Goal: Contribute content: Add original content to the website for others to see

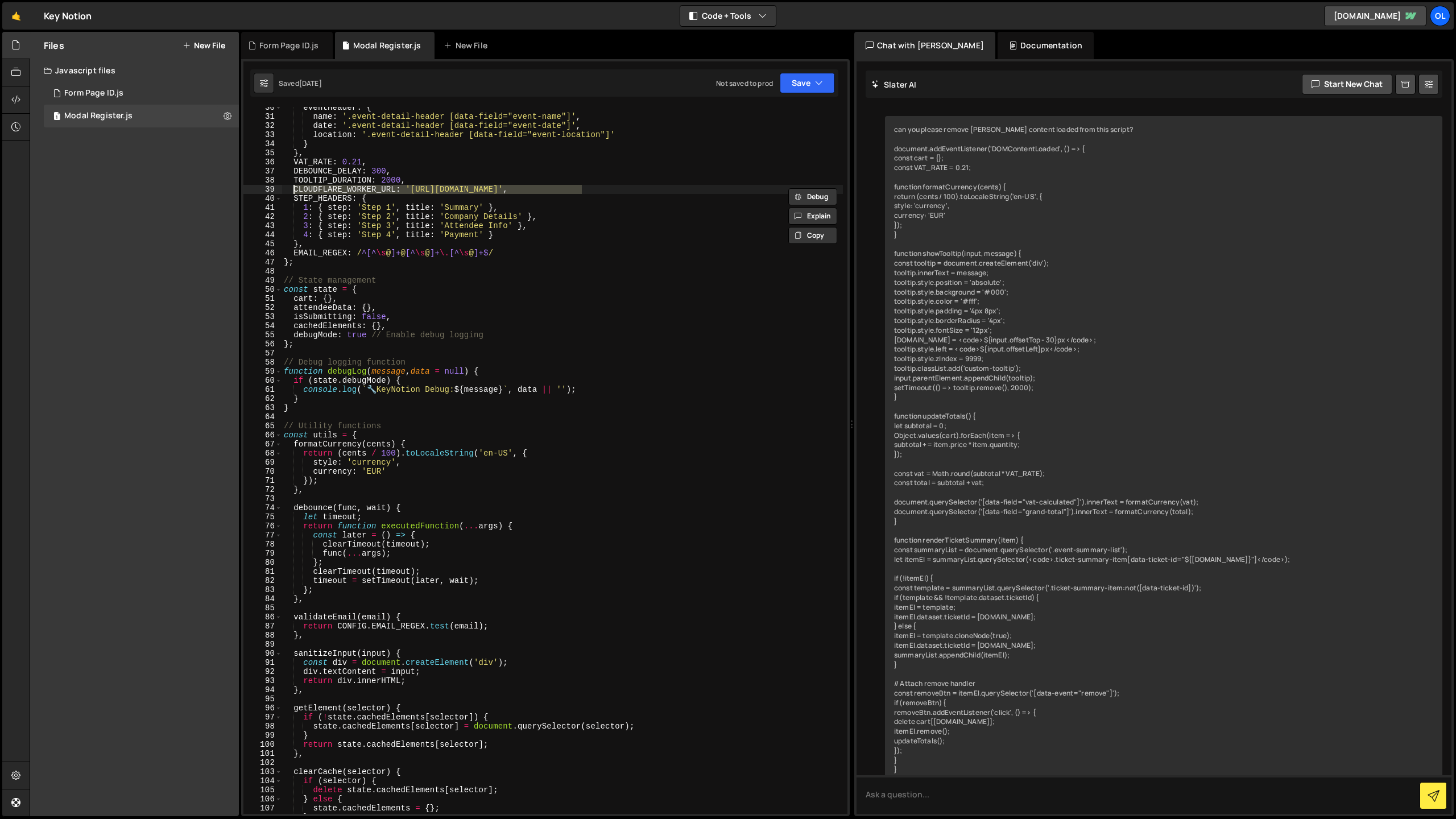
scroll to position [4655, 0]
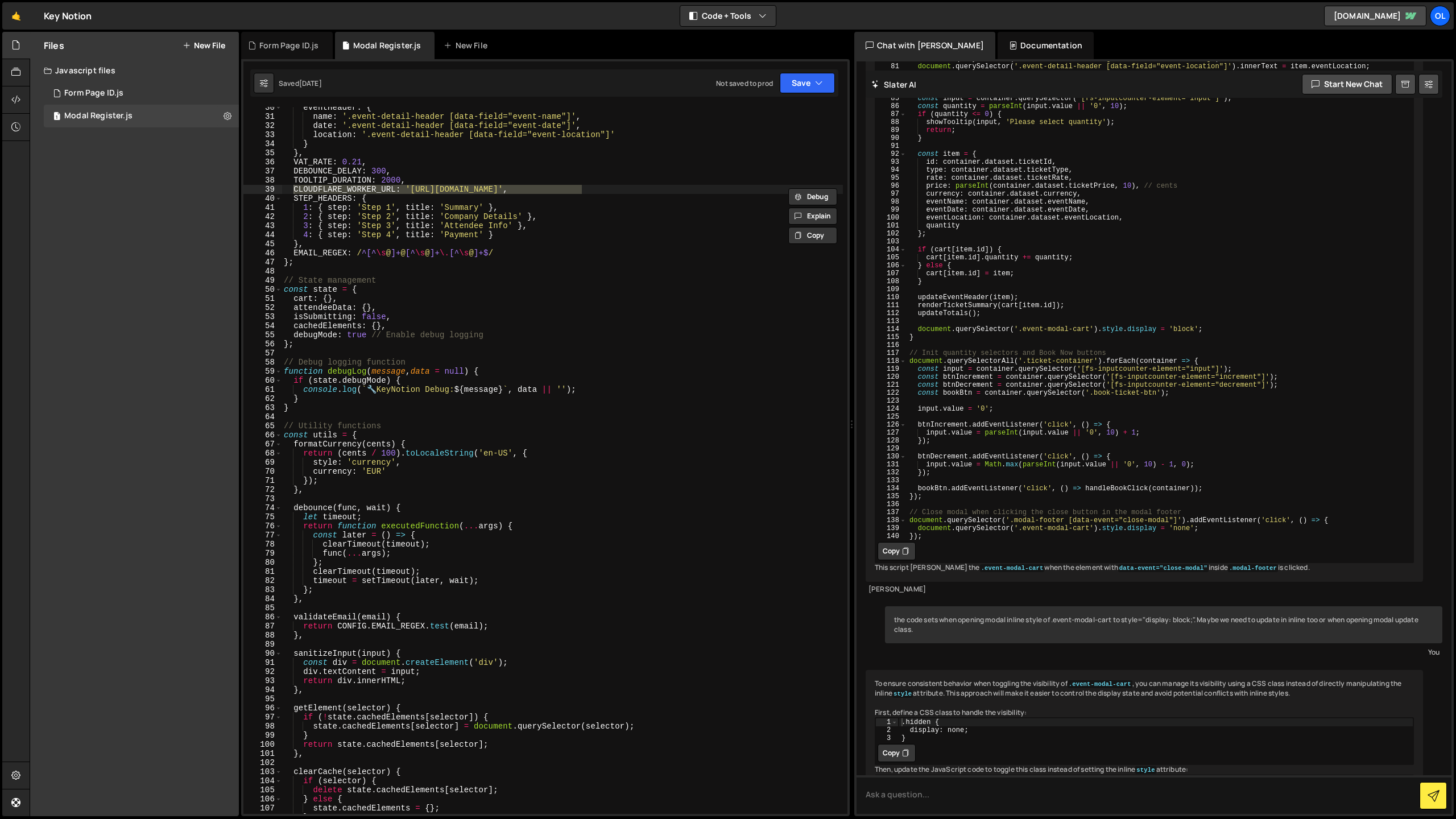
click at [118, 136] on div "Files New File Javascript files 1 Form Page ID.js 0 1 Modal Register.js 0 CSS f…" at bounding box center [135, 423] width 209 height 785
click at [121, 100] on div "1 Form Page ID.js 0" at bounding box center [141, 93] width 195 height 23
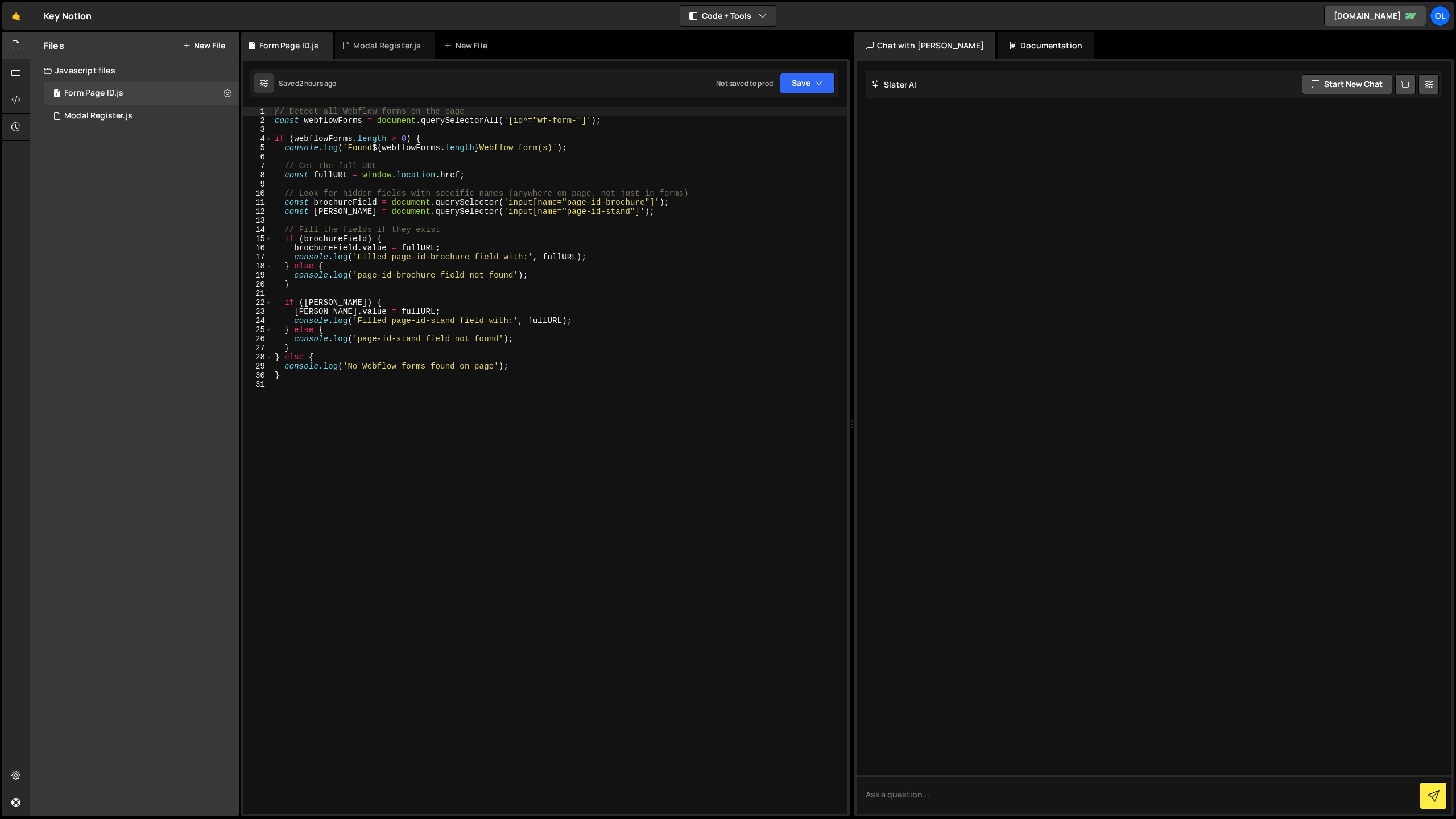
click at [218, 41] on button "New File" at bounding box center [203, 45] width 42 height 9
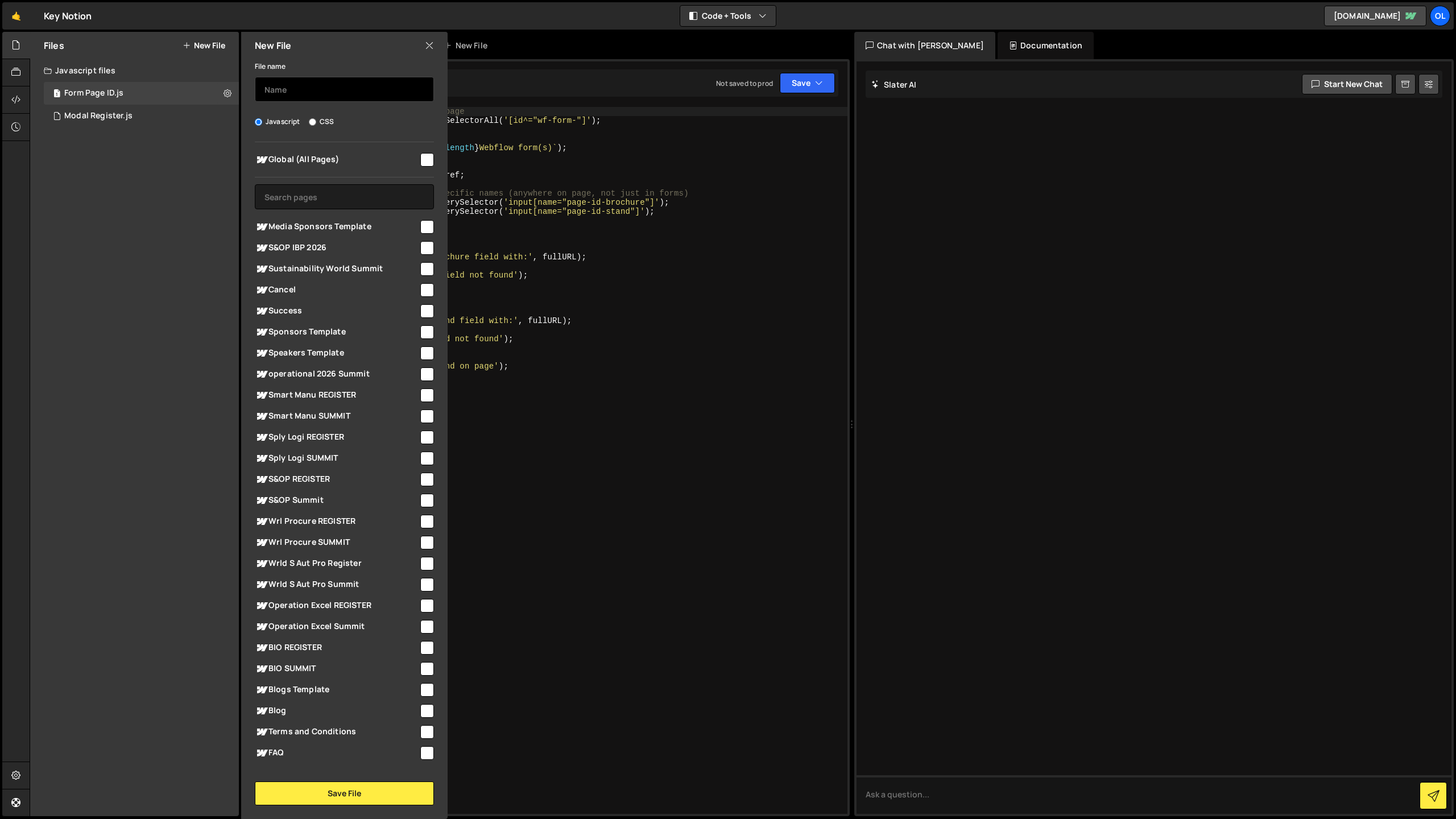
click at [281, 91] on input "text" at bounding box center [345, 89] width 179 height 25
type input "Form Mandrill"
click at [421, 158] on input "checkbox" at bounding box center [427, 159] width 14 height 14
checkbox input "true"
click at [345, 798] on button "Save File" at bounding box center [345, 793] width 179 height 24
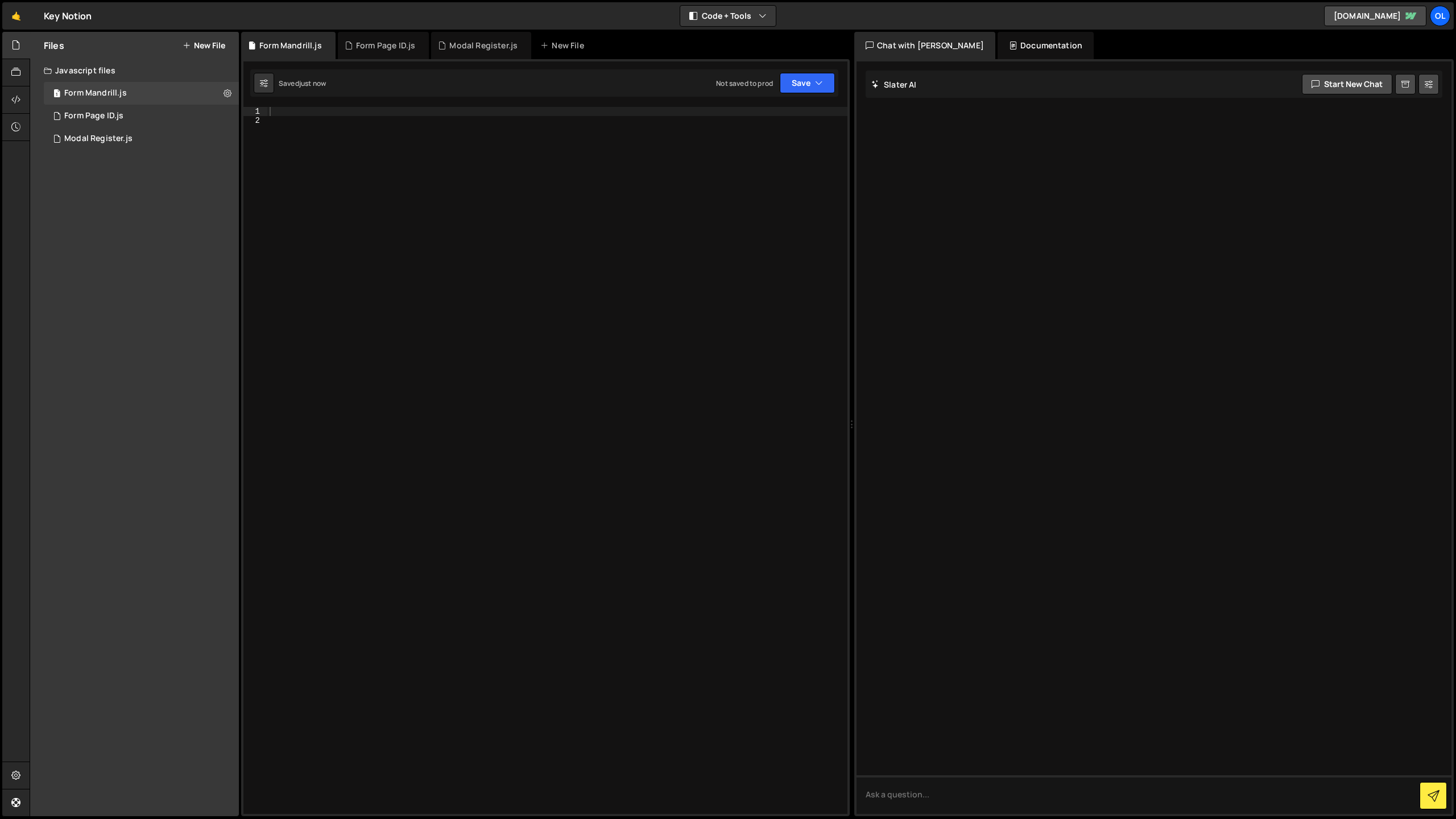
click at [417, 198] on div at bounding box center [557, 470] width 580 height 725
paste textarea "</script>"
type textarea "</script>"
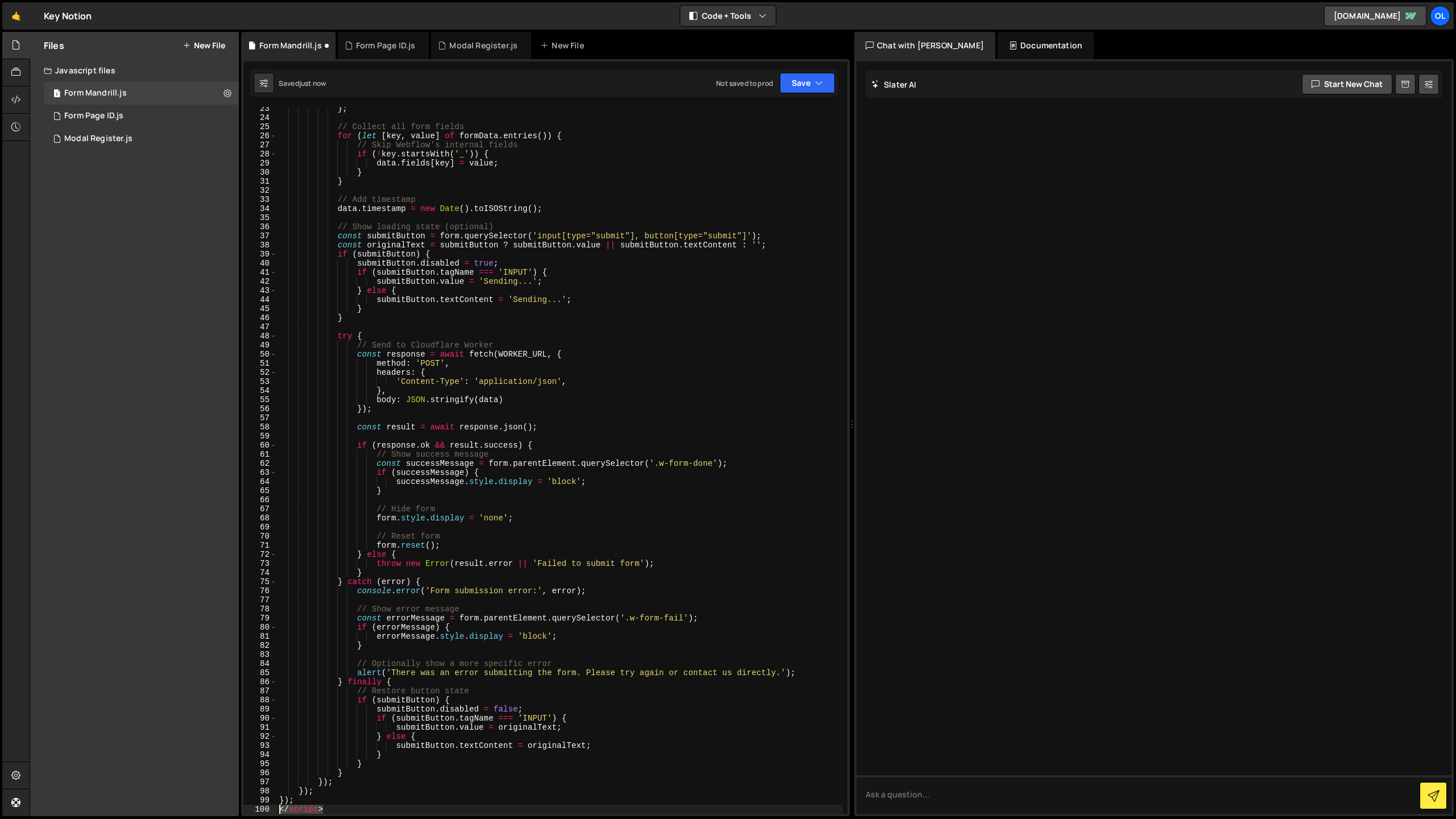
click at [280, 808] on div "} ; // Collect all form fields for ( let [ key , value ] of formData . entries …" at bounding box center [559, 467] width 566 height 725
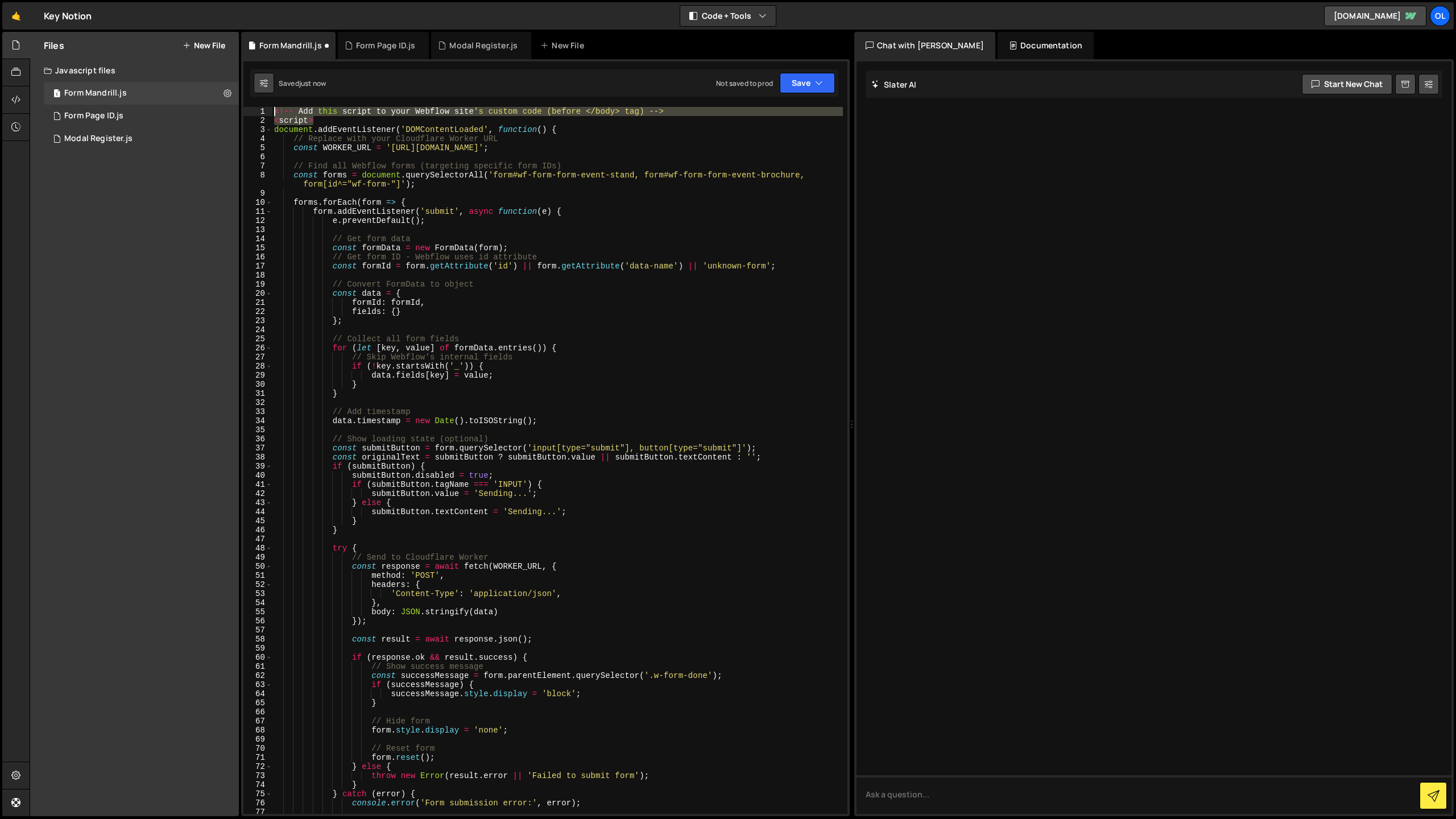
drag, startPoint x: 392, startPoint y: 119, endPoint x: 257, endPoint y: 92, distance: 137.7
click at [257, 92] on div "Debug Explain Copy Form Mandrill.js Form Page ID.js Modal Register.js New File …" at bounding box center [545, 423] width 608 height 785
type textarea "<!-- Add this script to your Webflow site's custom code (before </body> tag) --…"
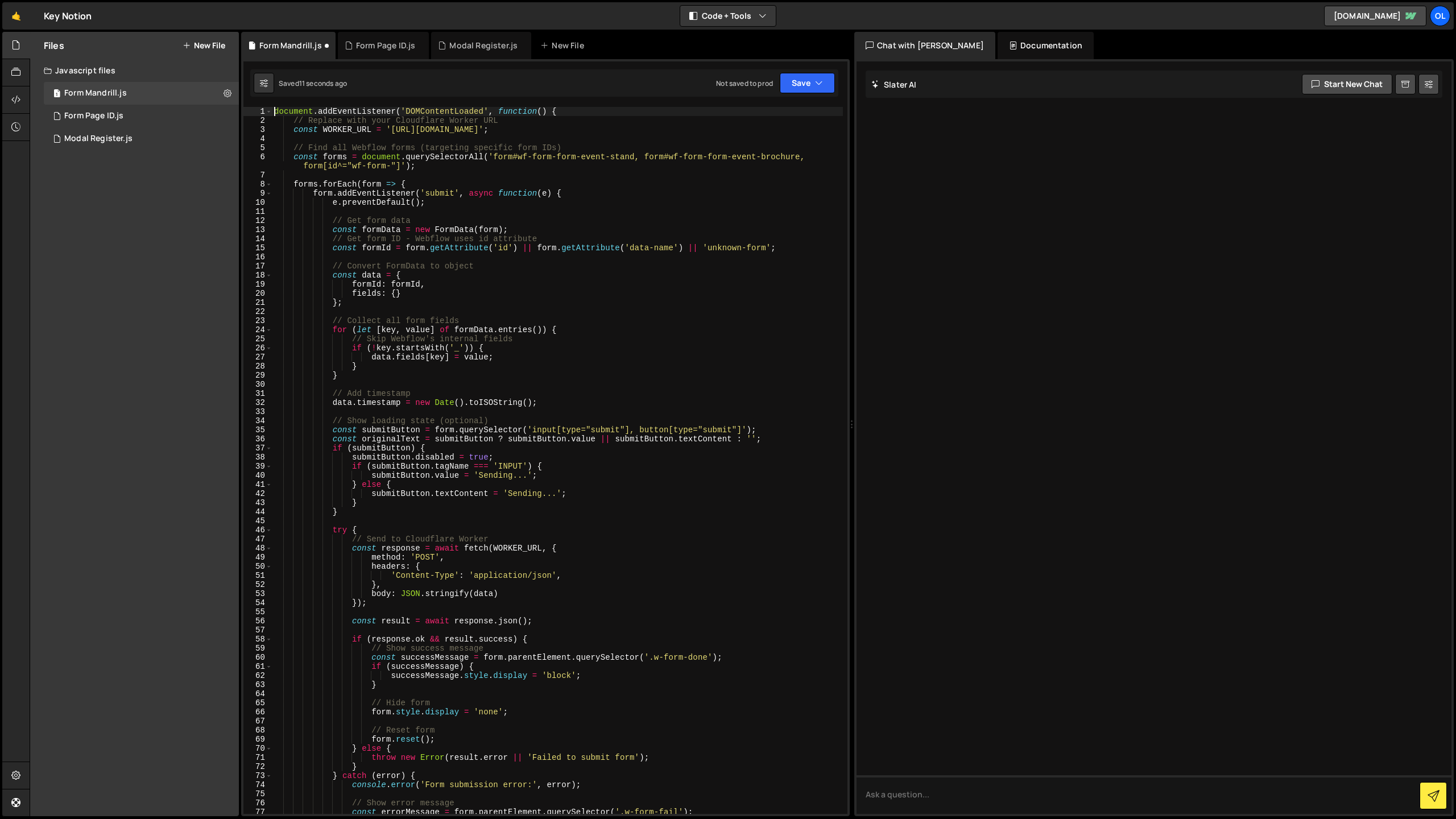
click at [552, 109] on div "document . addEventListener ( 'DOMContentLoaded' , function ( ) { // Replace wi…" at bounding box center [557, 470] width 571 height 725
click at [556, 110] on div "document . addEventListener ( 'DOMContentLoaded' , function ( ) { // Replace wi…" at bounding box center [557, 470] width 571 height 725
click at [417, 111] on div "document . addEventListener ( 'DOMContentLoaded' , function ( ) { // Replace wi…" at bounding box center [557, 470] width 571 height 725
click at [461, 268] on div "document . addEventListener ( 'DOMContentLoaded' , function ( ) { // Replace wi…" at bounding box center [557, 470] width 571 height 725
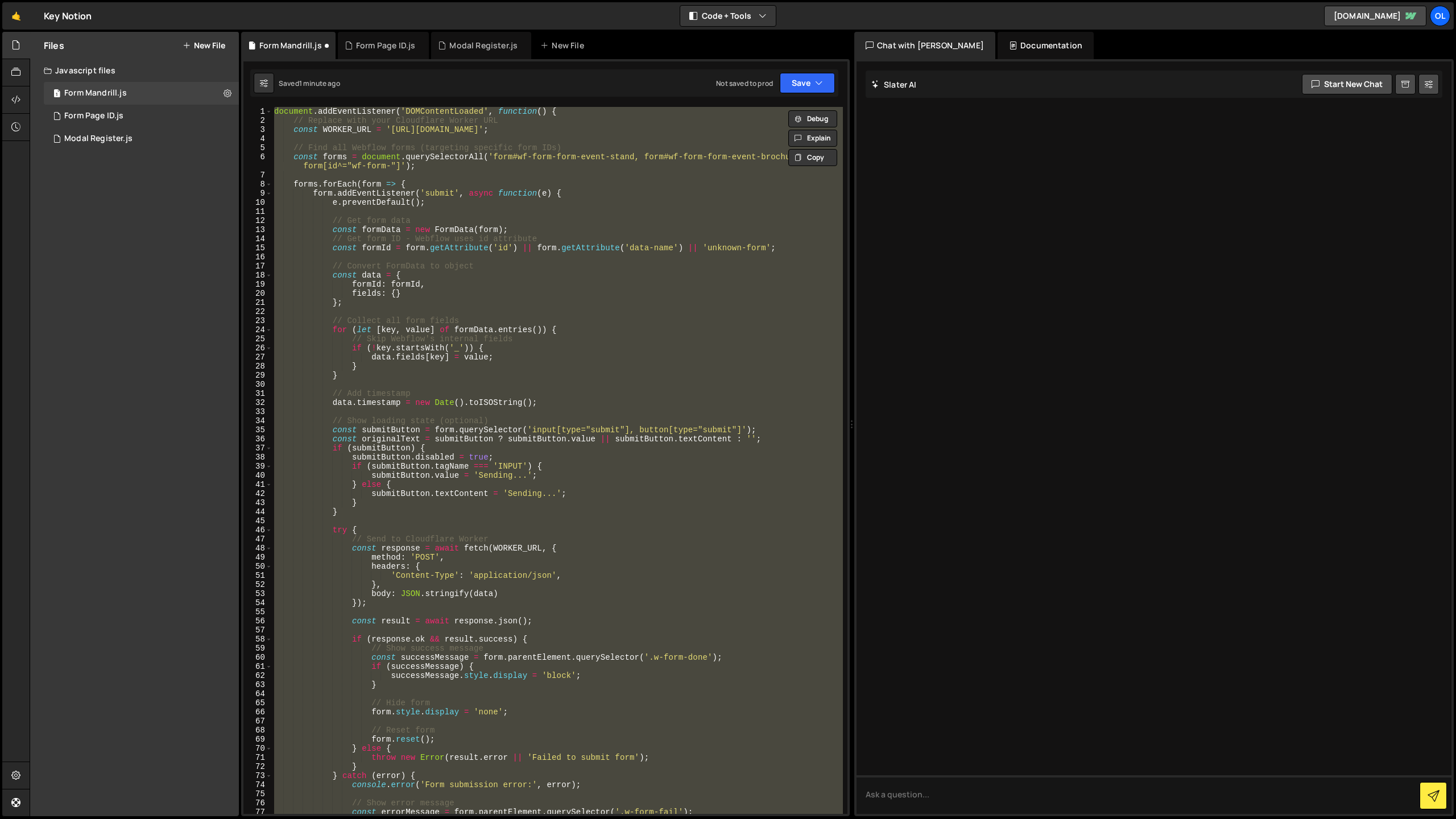
paste textarea "</script>"
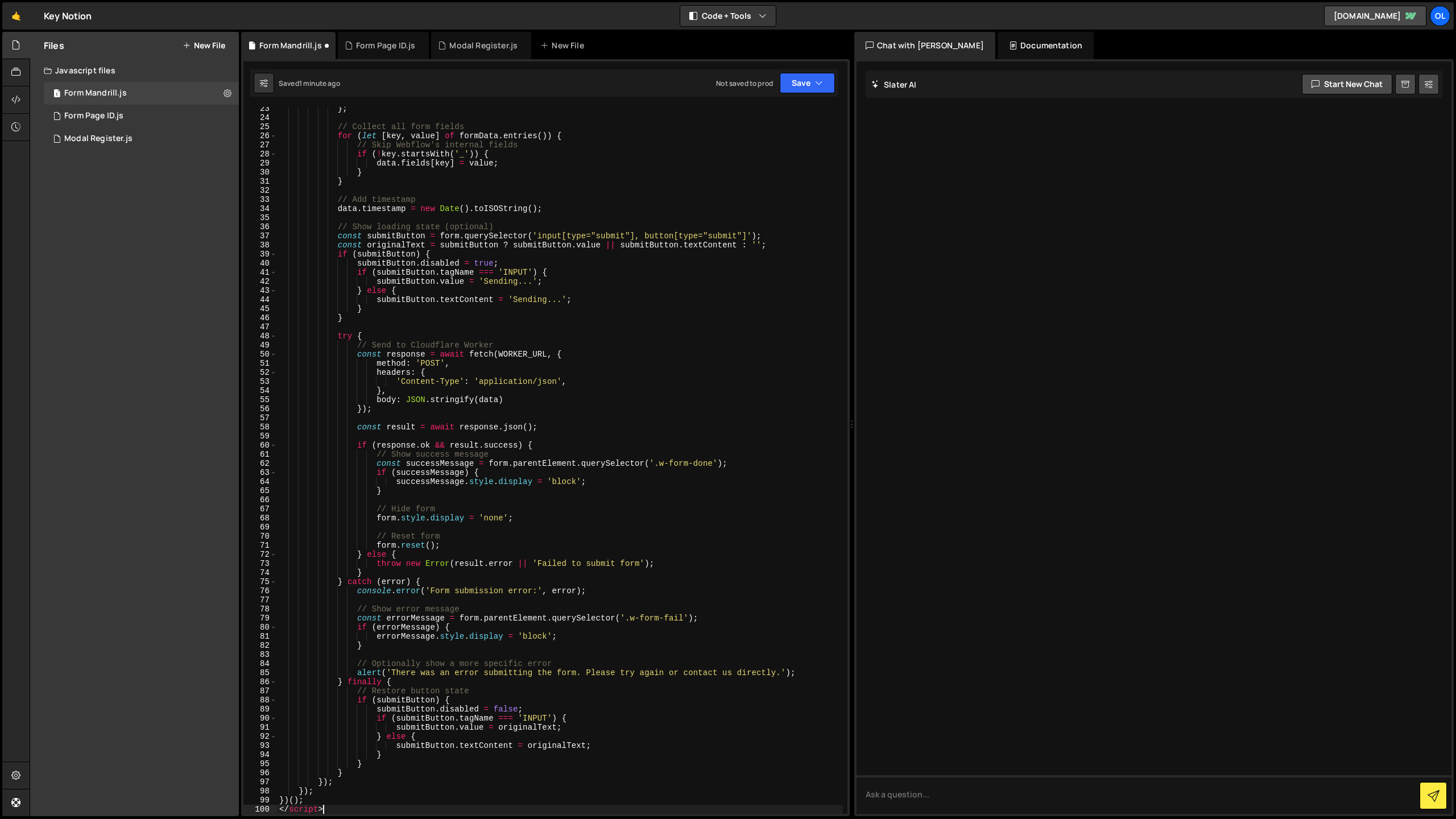
scroll to position [213, 0]
type textarea "<"
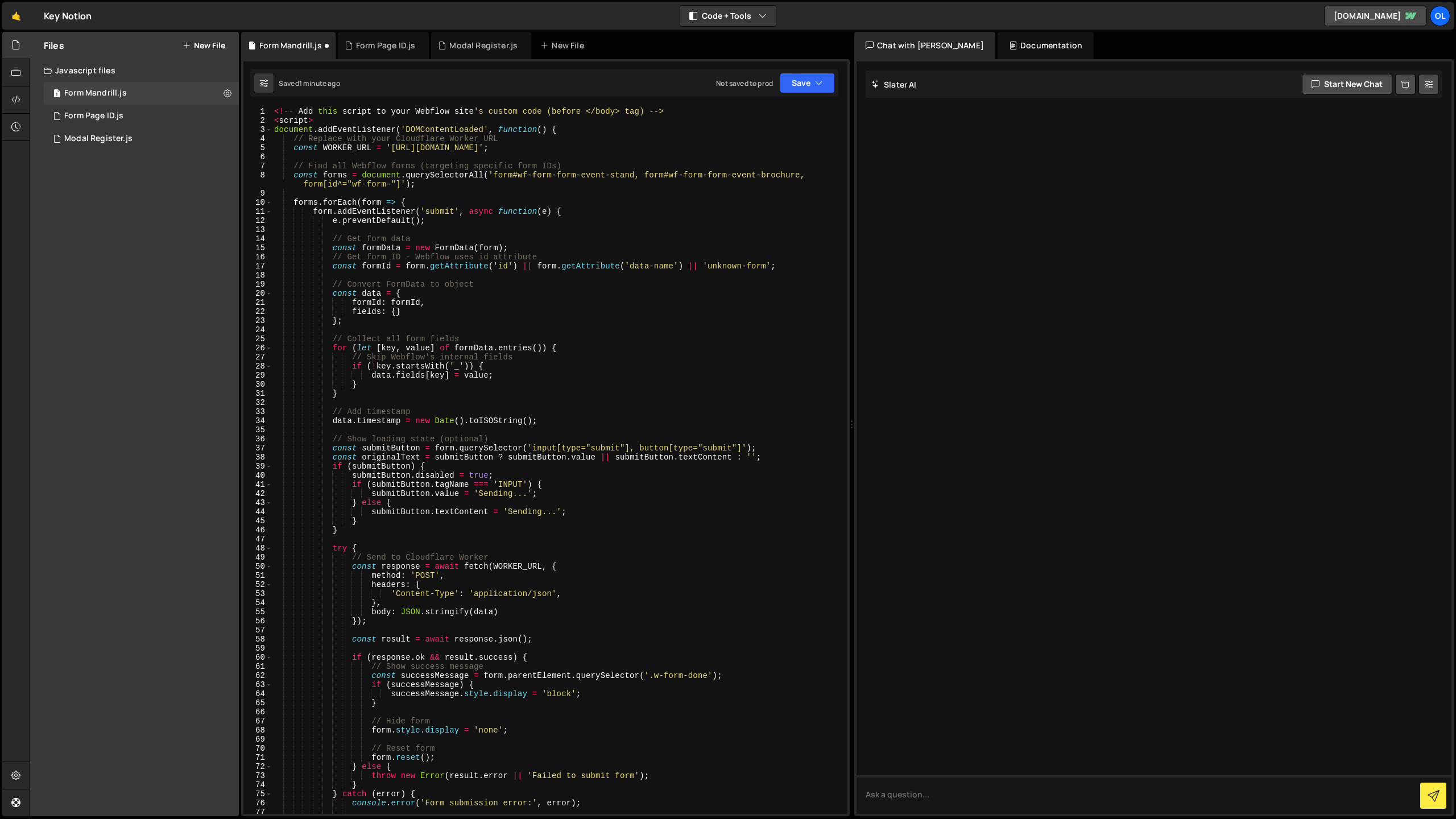
scroll to position [0, 0]
drag, startPoint x: 326, startPoint y: 118, endPoint x: 266, endPoint y: 94, distance: 64.6
click at [266, 94] on div "Debug Explain Copy Form Mandrill.js Form Page ID.js Modal Register.js New File …" at bounding box center [545, 423] width 608 height 785
type textarea "<!-- Add this script to your Webflow site's custom code (before </body> tag) --…"
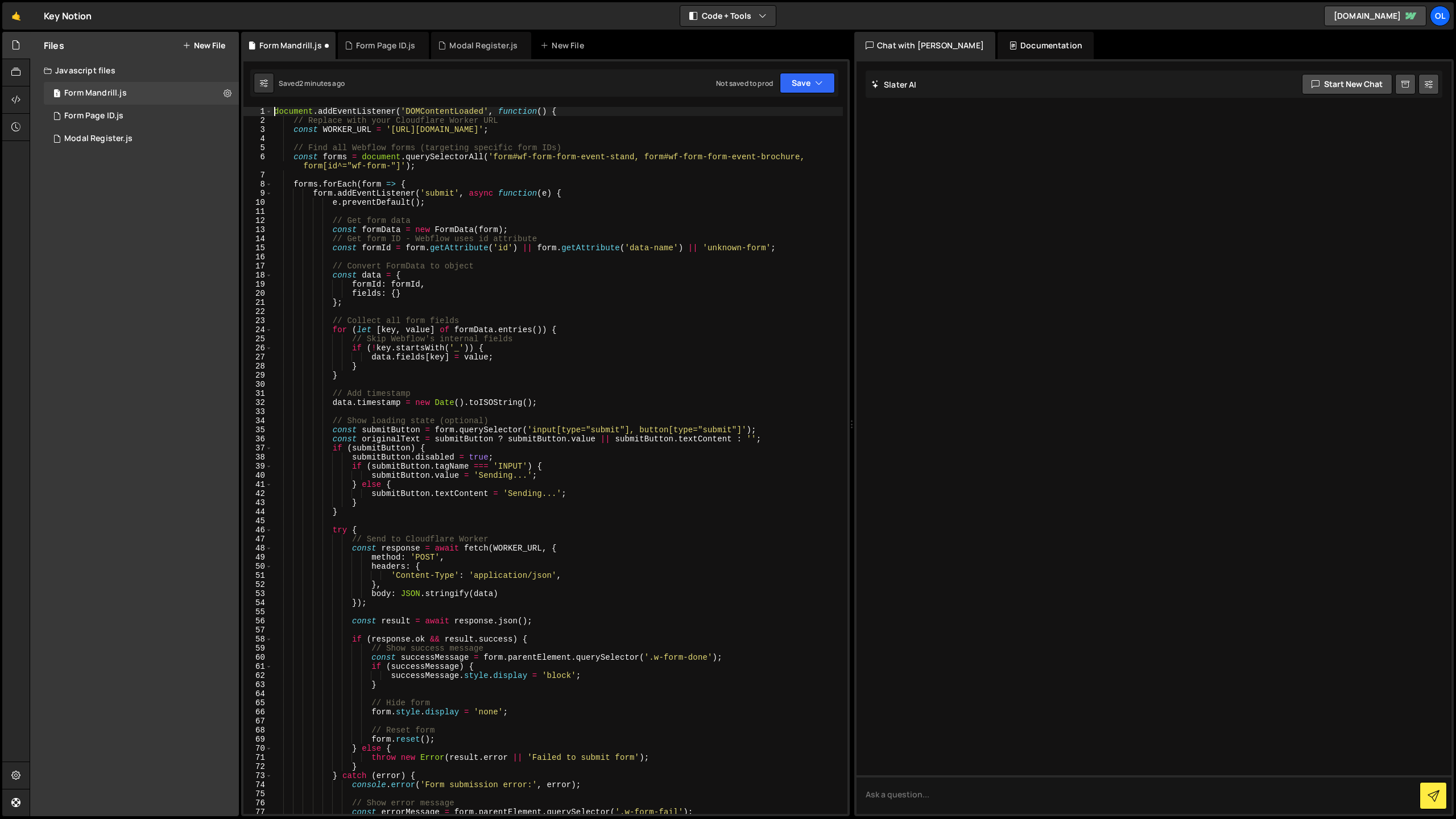
click at [509, 278] on div "document . addEventListener ( 'DOMContentLoaded' , function ( ) { // Replace wi…" at bounding box center [557, 470] width 571 height 725
paste textarea "</script>"
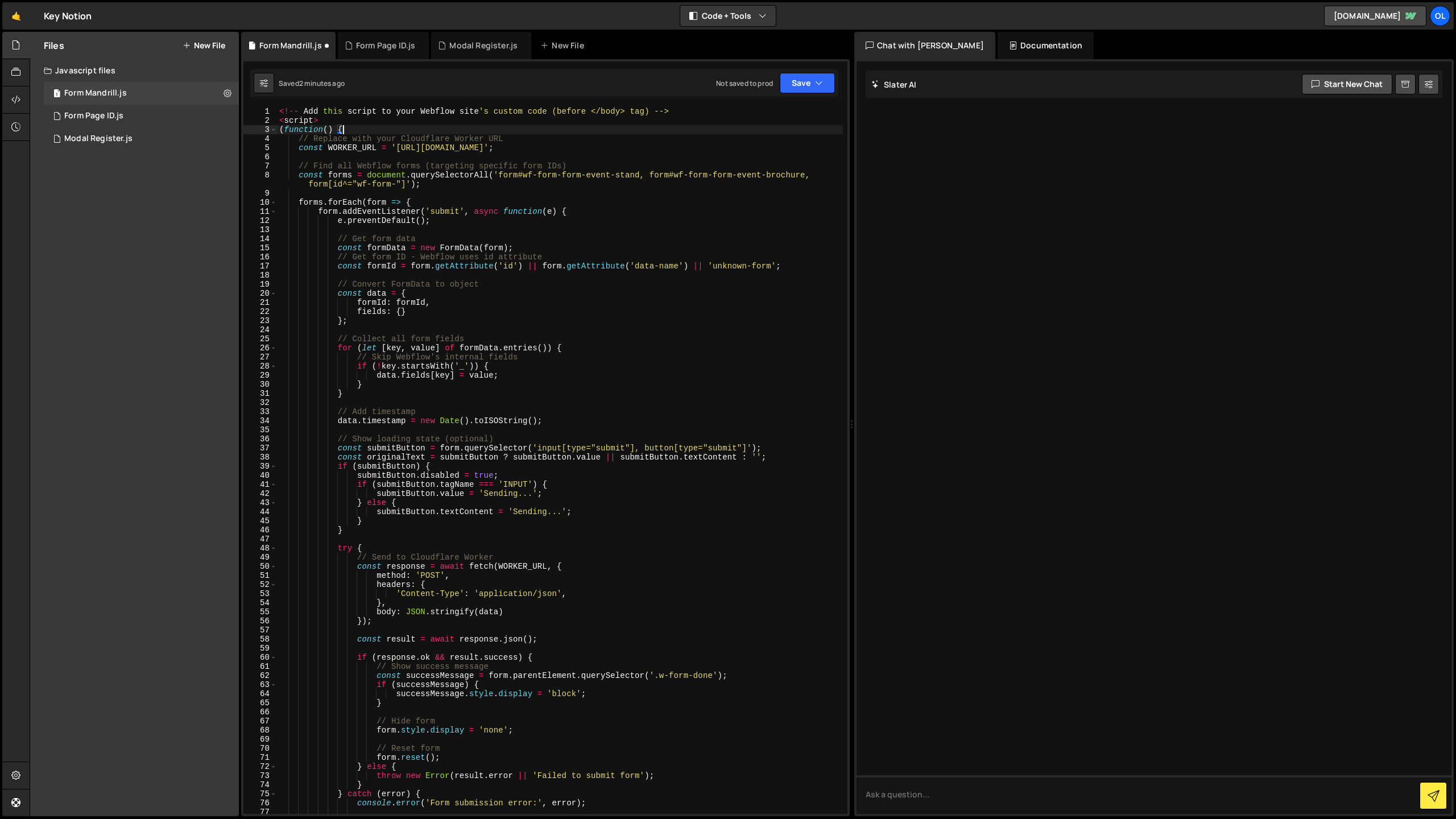
click at [373, 126] on div "<!-- Add this script to your Webflow site 's custom code (before </body> tag) -…" at bounding box center [559, 470] width 566 height 725
drag, startPoint x: 373, startPoint y: 123, endPoint x: 203, endPoint y: 70, distance: 178.1
click at [203, 70] on div "Files New File Javascript files 1 Form Mandrill.js 0 1 Form Page ID.js 0 1 Moda…" at bounding box center [742, 423] width 1426 height 785
type textarea "<!-- Add this script to your Webflow site's custom code (before </body> tag) --…"
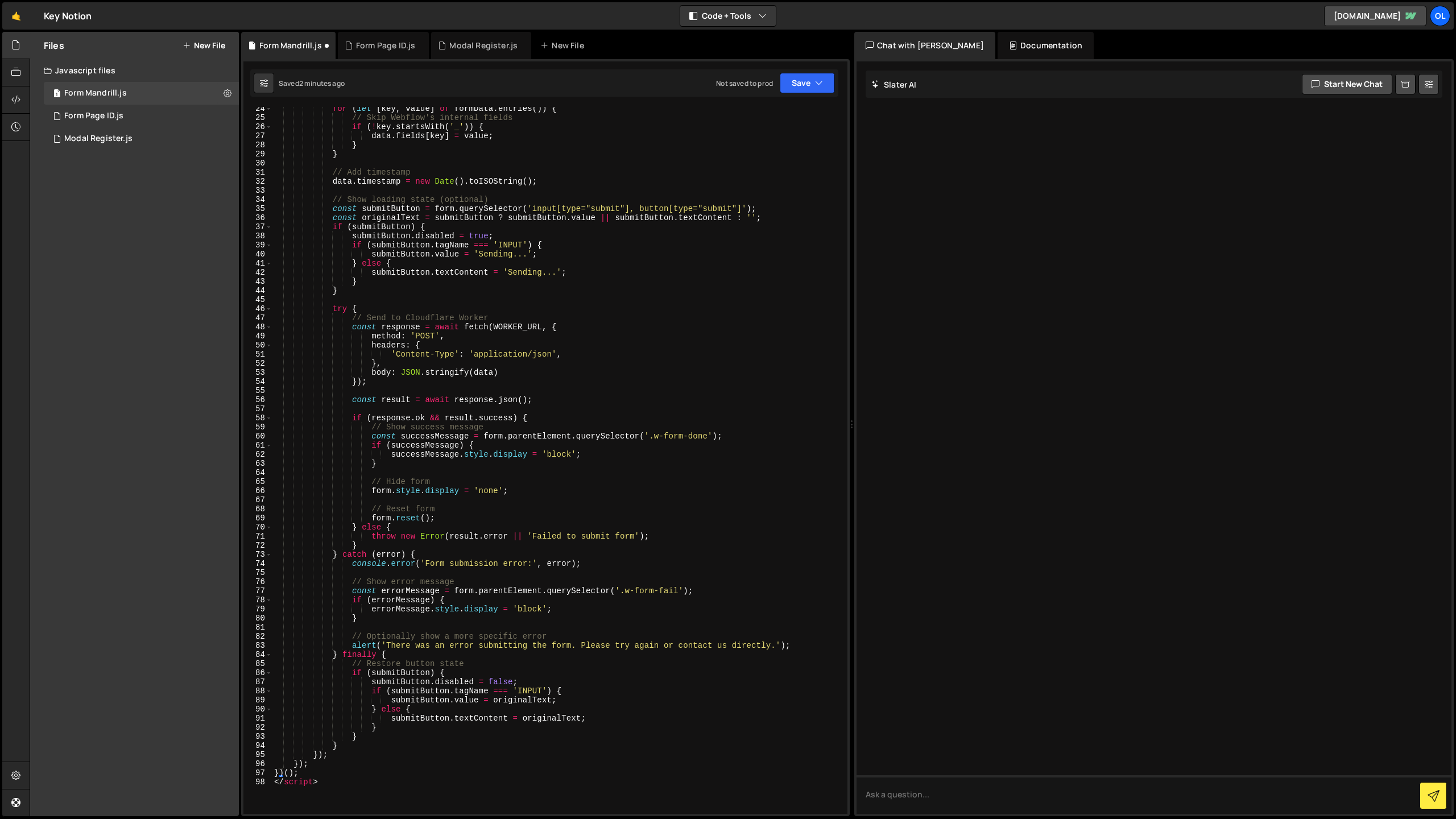
scroll to position [543, 0]
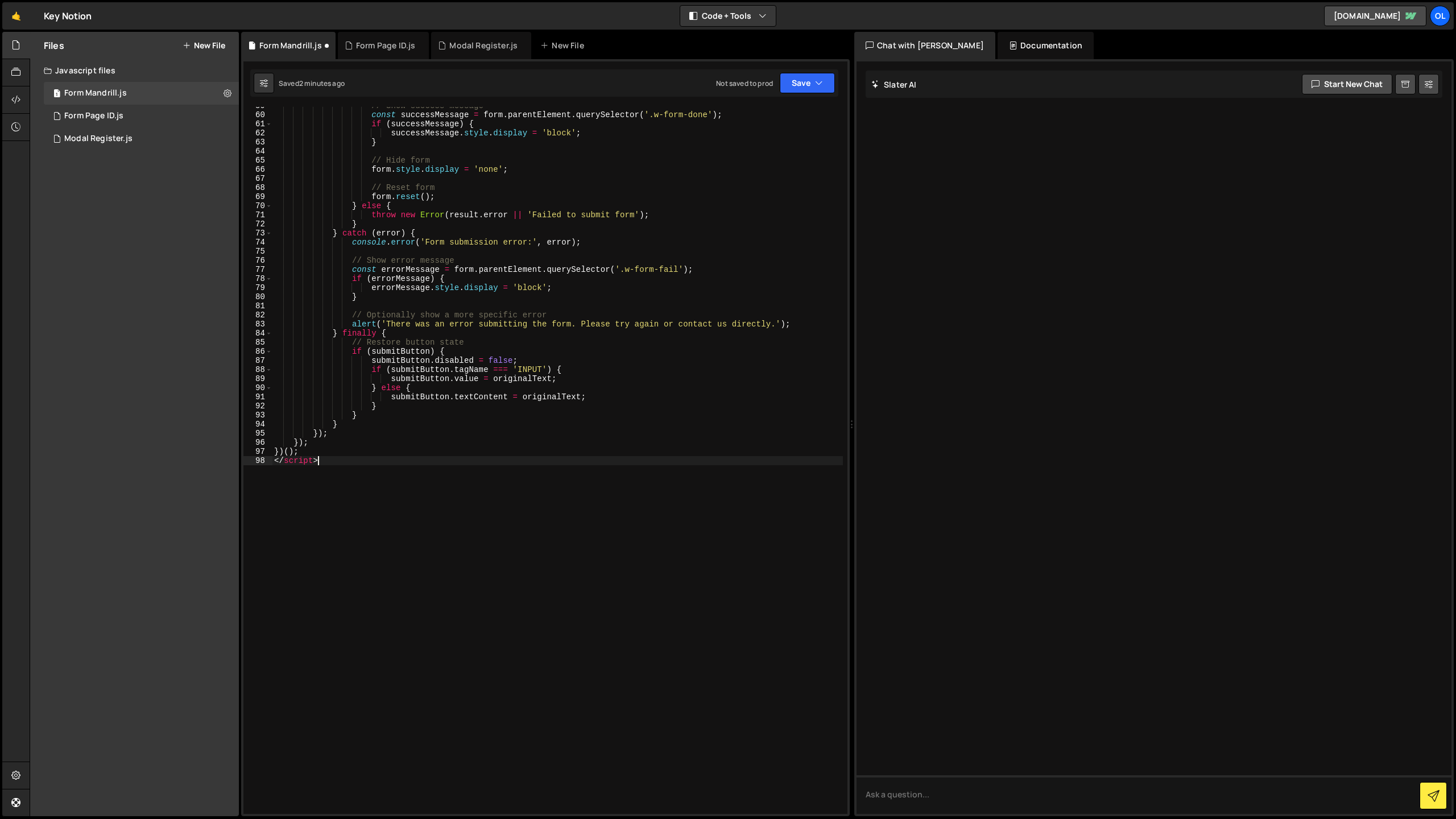
drag, startPoint x: 338, startPoint y: 456, endPoint x: 215, endPoint y: 456, distance: 123.0
click at [215, 456] on div "Files New File Javascript files 1 Form Mandrill.js 0 1 Form Page ID.js 0 1 Moda…" at bounding box center [742, 423] width 1426 height 785
type textarea "</script>"
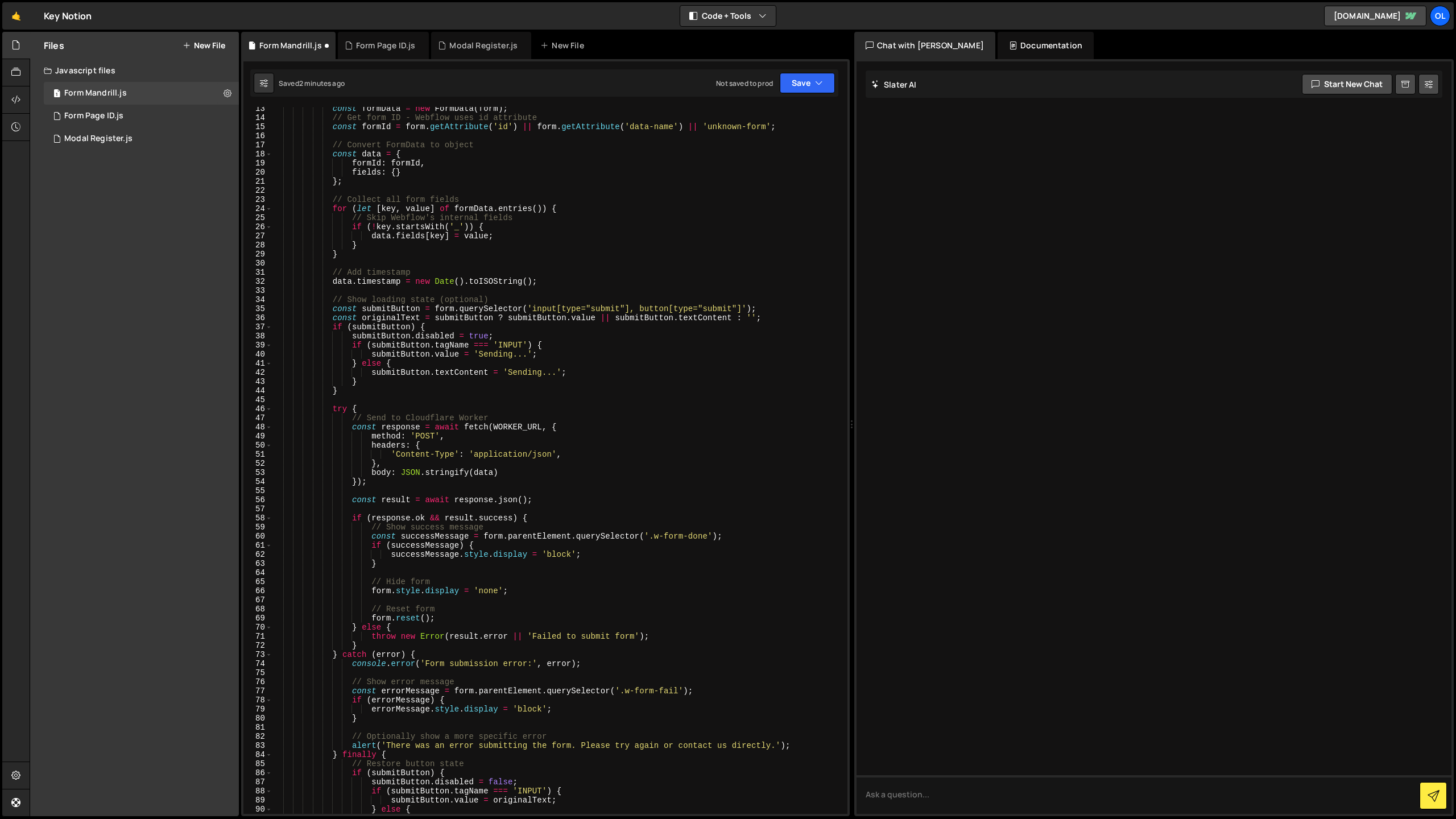
scroll to position [0, 0]
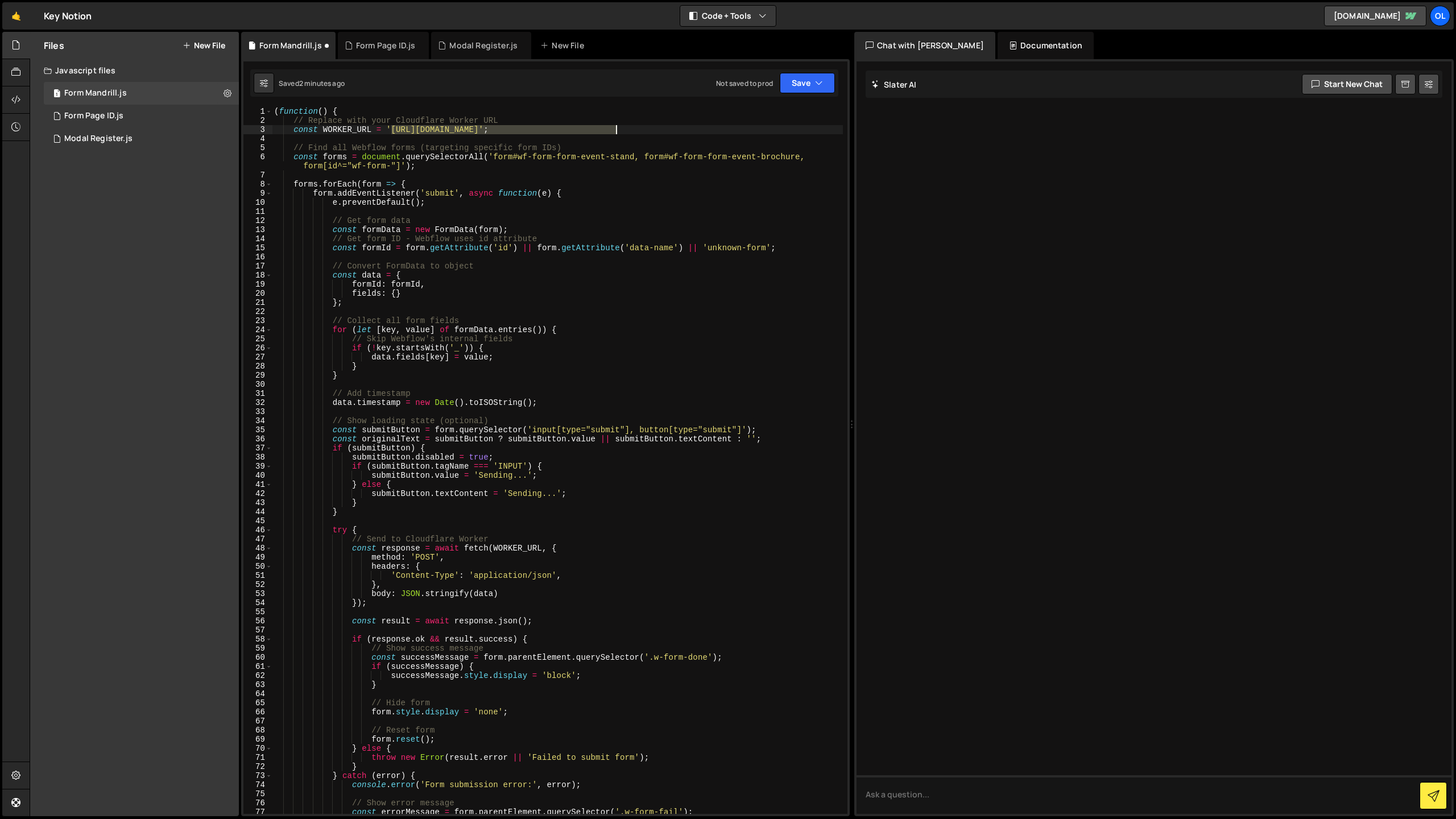
drag, startPoint x: 394, startPoint y: 129, endPoint x: 616, endPoint y: 130, distance: 222.0
click at [616, 130] on div "( function ( ) { // Replace with your Cloudflare Worker URL const WORKER_URL = …" at bounding box center [557, 470] width 571 height 725
paste textarea "[DOMAIN_NAME][URL]"
type textarea "const WORKER_URL = '[URL][DOMAIN_NAME]';"
click at [798, 84] on button "Save" at bounding box center [807, 83] width 55 height 21
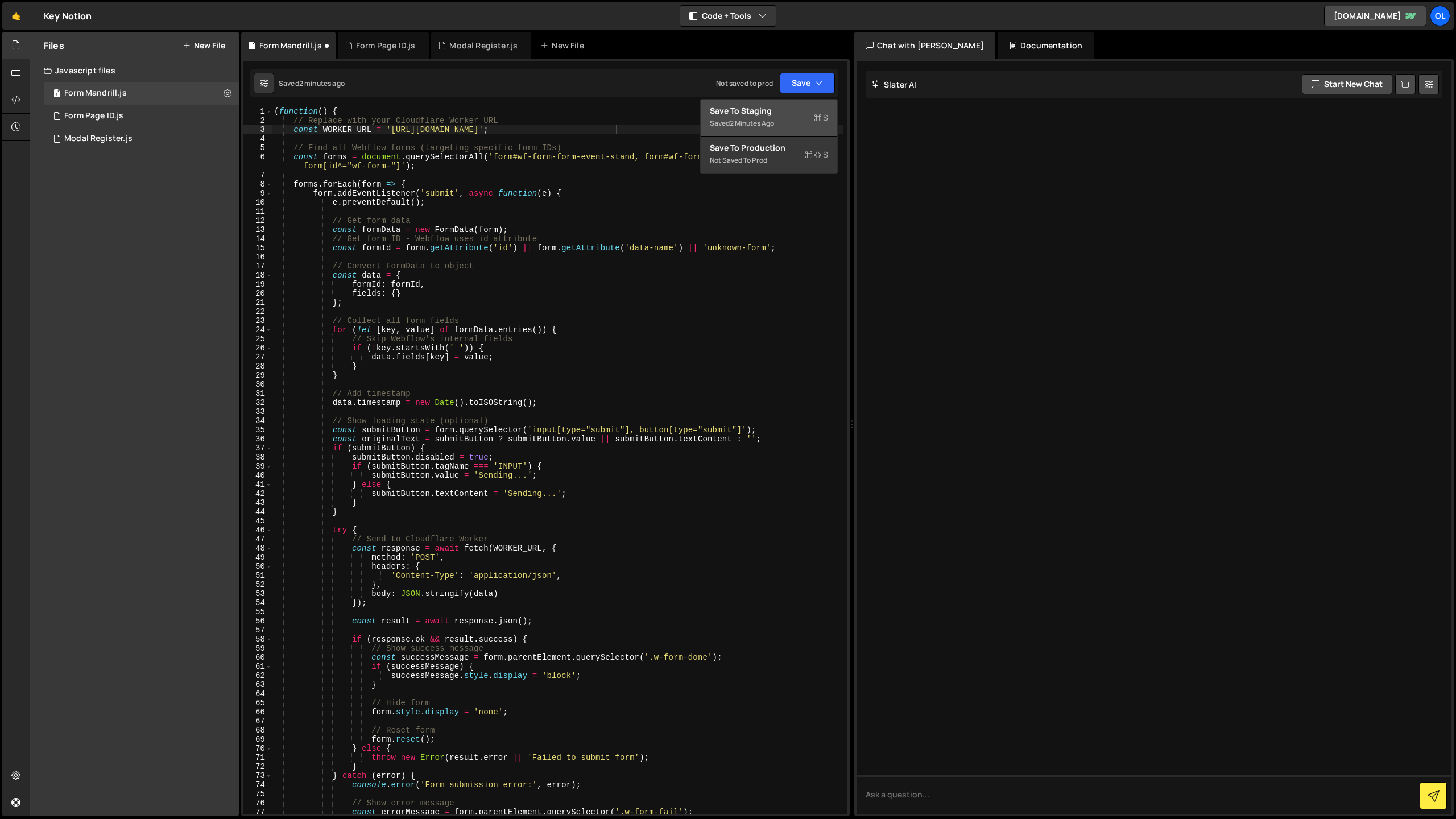
click at [779, 119] on div "Saved 2 minutes ago" at bounding box center [769, 123] width 118 height 14
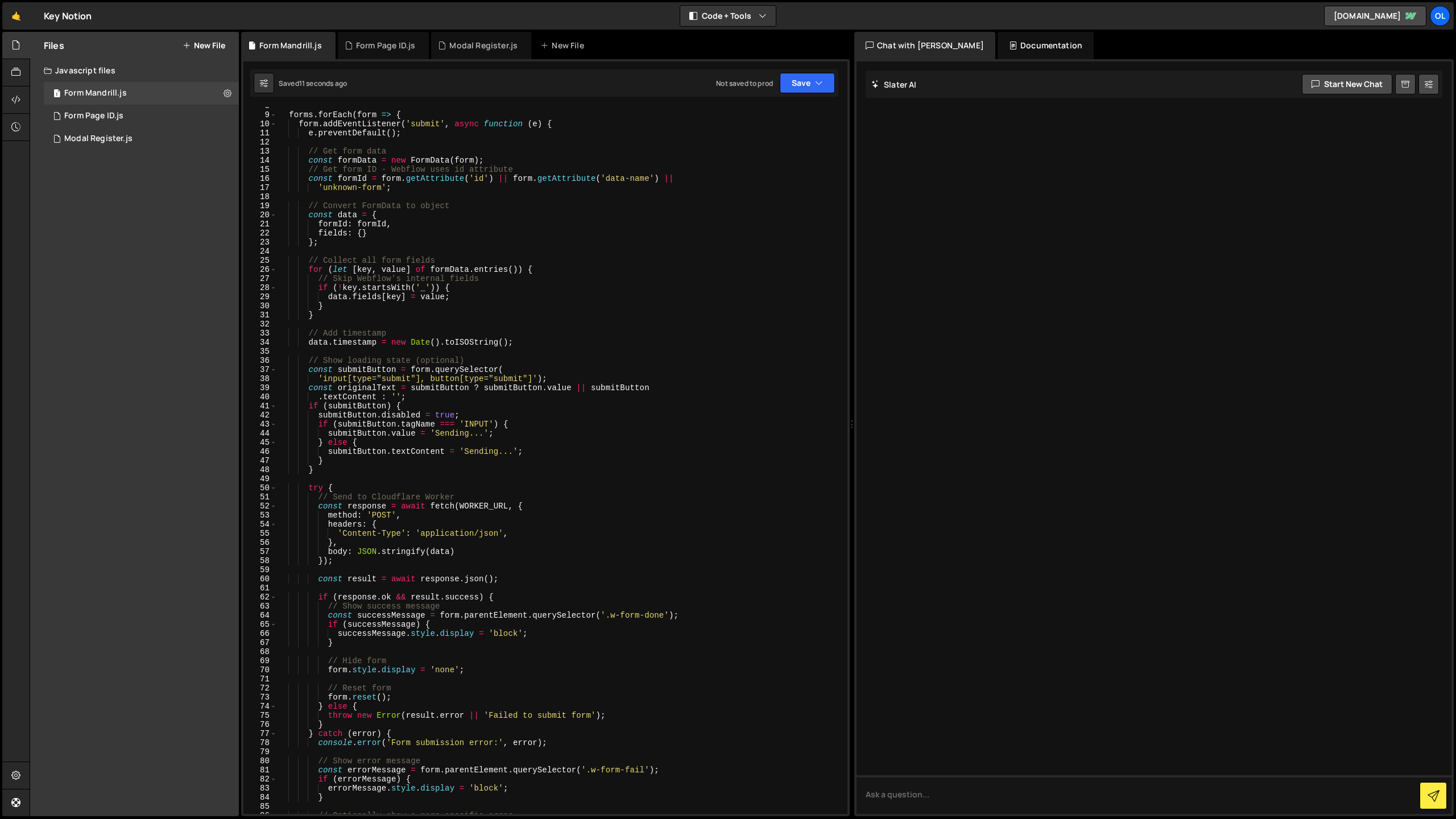
scroll to position [85, 0]
